Goal: Task Accomplishment & Management: Use online tool/utility

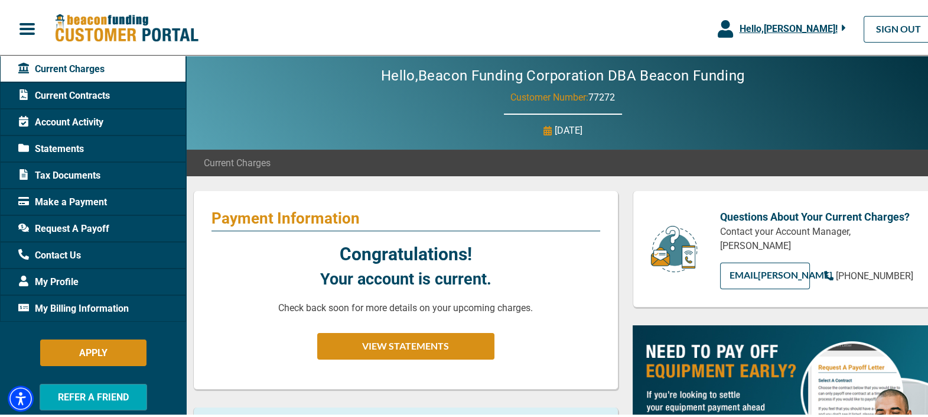
click at [802, 30] on span "Hello, [PERSON_NAME] !" at bounding box center [788, 26] width 98 height 11
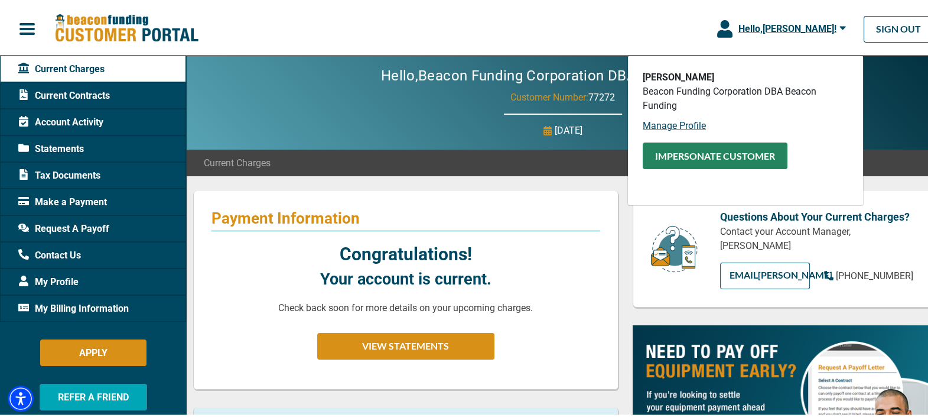
click at [729, 151] on button "Impersonate Customer" at bounding box center [715, 153] width 145 height 27
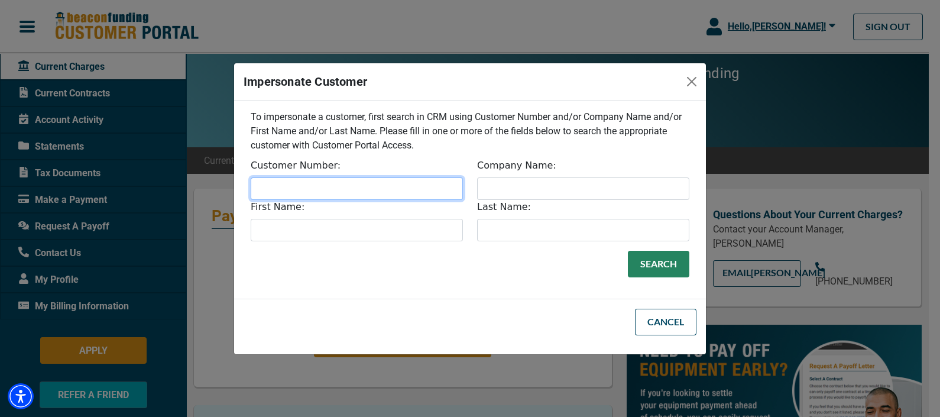
click at [336, 185] on input "Customer Number:" at bounding box center [357, 188] width 212 height 22
paste input "32812"
type input "32812"
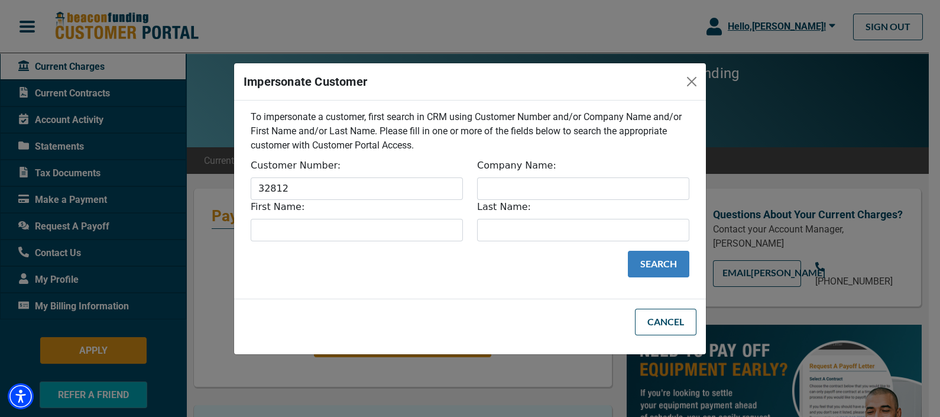
click at [668, 261] on button "Search" at bounding box center [658, 264] width 61 height 27
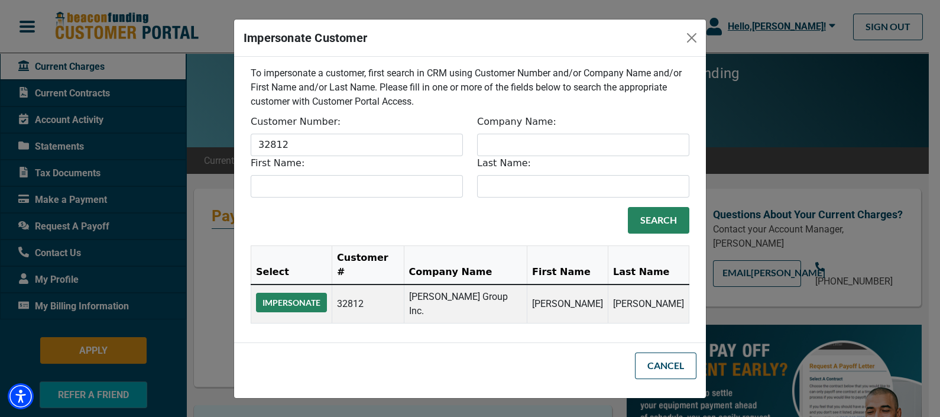
click at [301, 297] on button "Impersonate" at bounding box center [291, 303] width 71 height 20
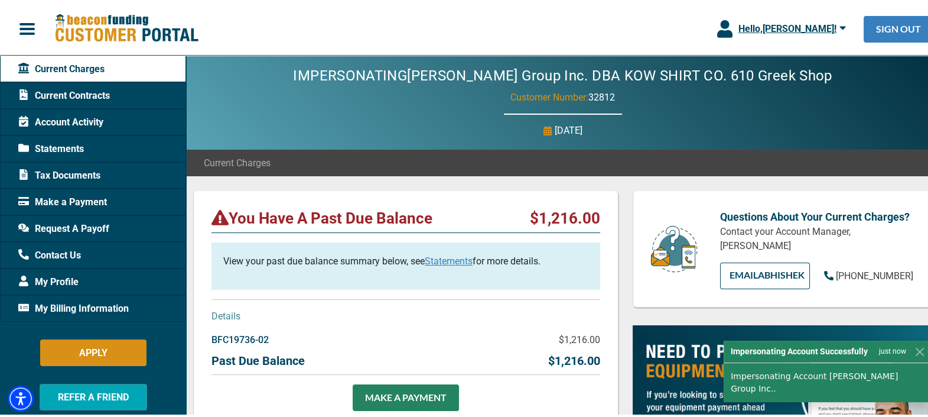
click at [899, 28] on link "SIGN OUT" at bounding box center [899, 27] width 70 height 27
